Goal: Check status

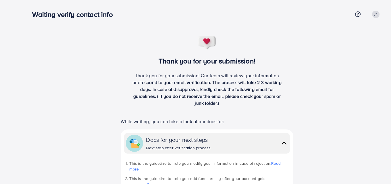
scroll to position [130, 0]
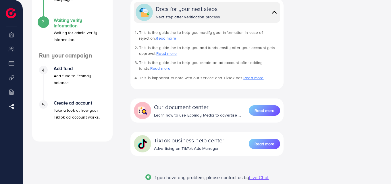
scroll to position [162, 0]
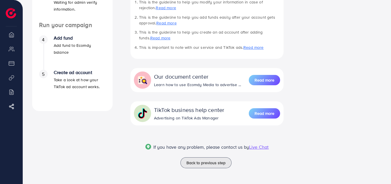
scroll to position [162, 0]
